Goal: Task Accomplishment & Management: Manage account settings

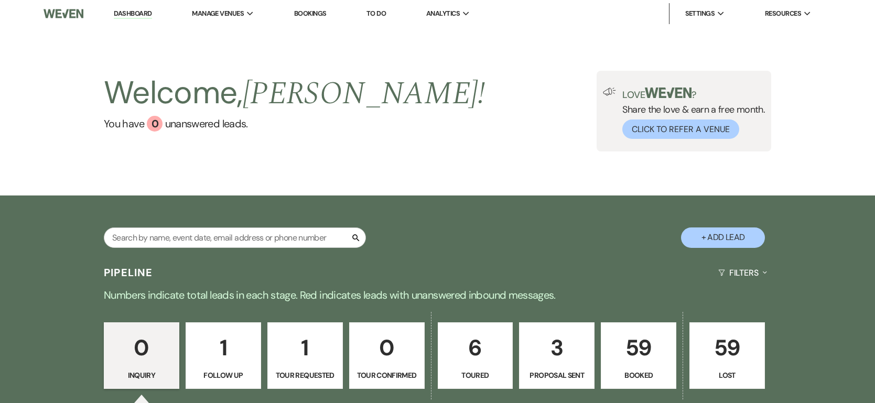
click at [631, 359] on p "59" at bounding box center [639, 347] width 62 height 35
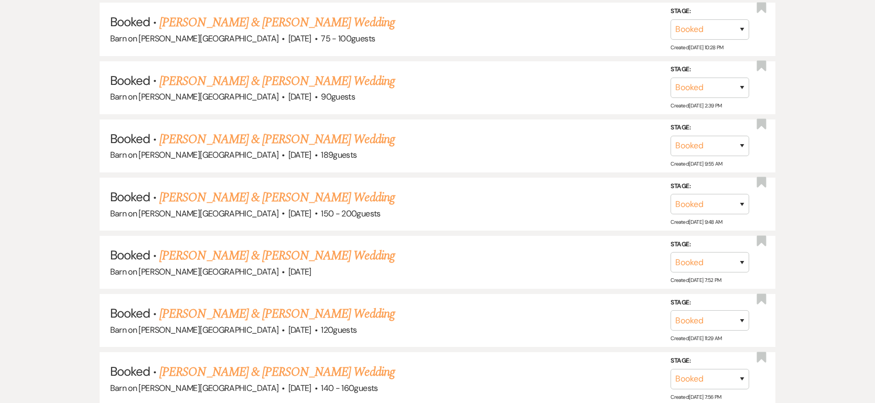
scroll to position [3659, 0]
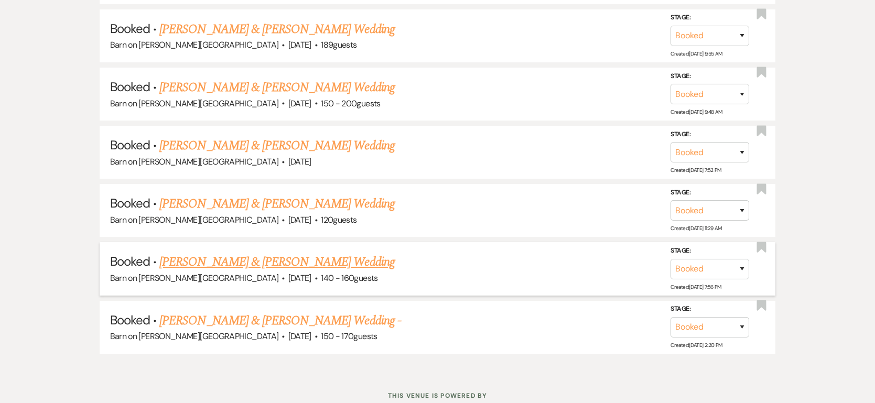
click at [207, 253] on link "[PERSON_NAME] & [PERSON_NAME] Wedding" at bounding box center [276, 262] width 235 height 19
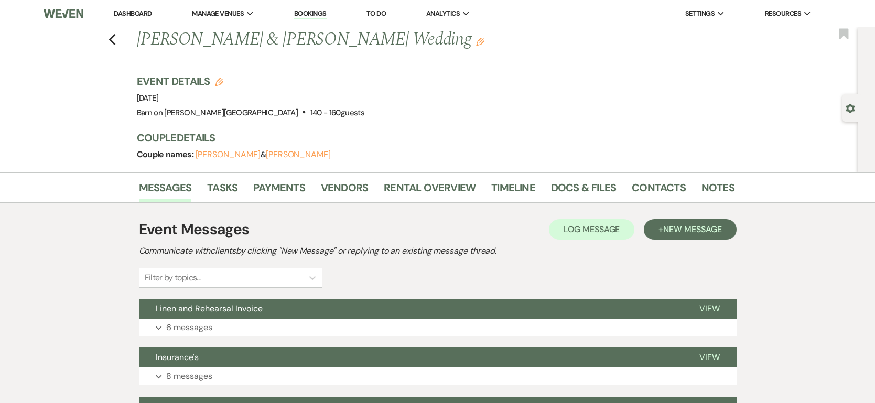
click at [271, 155] on button "[PERSON_NAME]" at bounding box center [298, 154] width 65 height 8
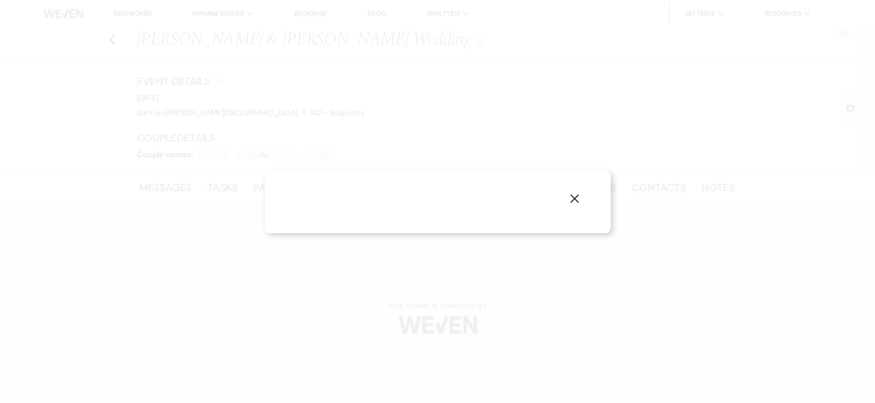
select select "text"
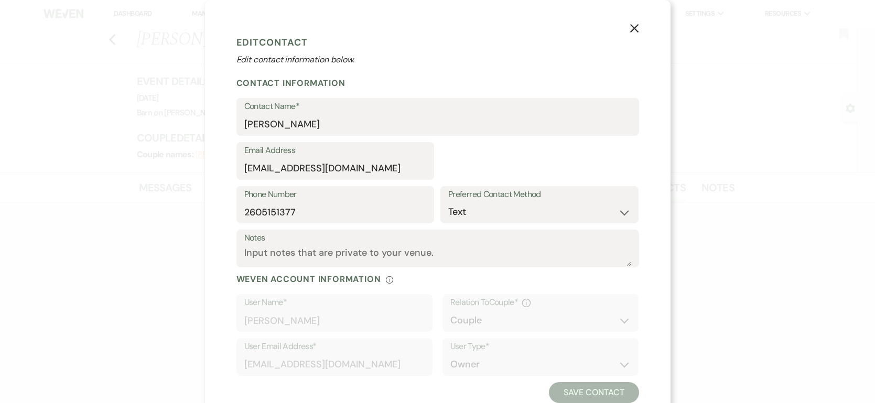
select select "1"
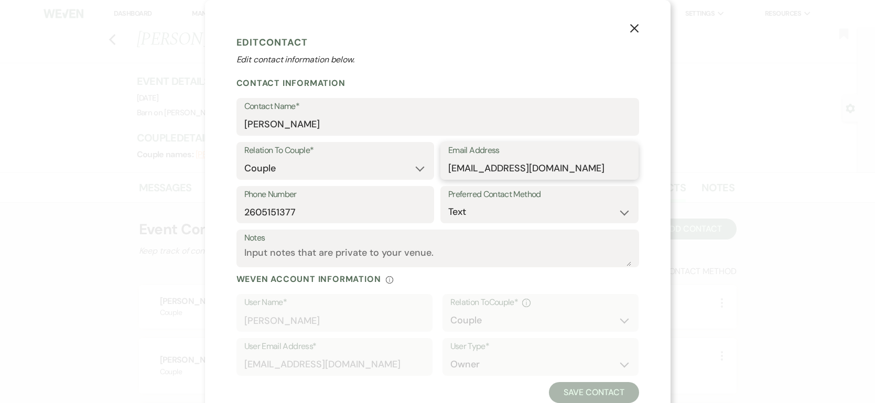
drag, startPoint x: 449, startPoint y: 167, endPoint x: 574, endPoint y: 170, distance: 124.3
click at [574, 170] on input "[EMAIL_ADDRESS][DOMAIN_NAME]" at bounding box center [539, 168] width 182 height 20
click at [221, 245] on div "X Edit Contact Edit contact information below. Contact Information Contact Name…" at bounding box center [438, 217] width 466 height 435
click at [637, 28] on icon "X" at bounding box center [634, 28] width 9 height 9
